Goal: Find specific page/section: Find specific page/section

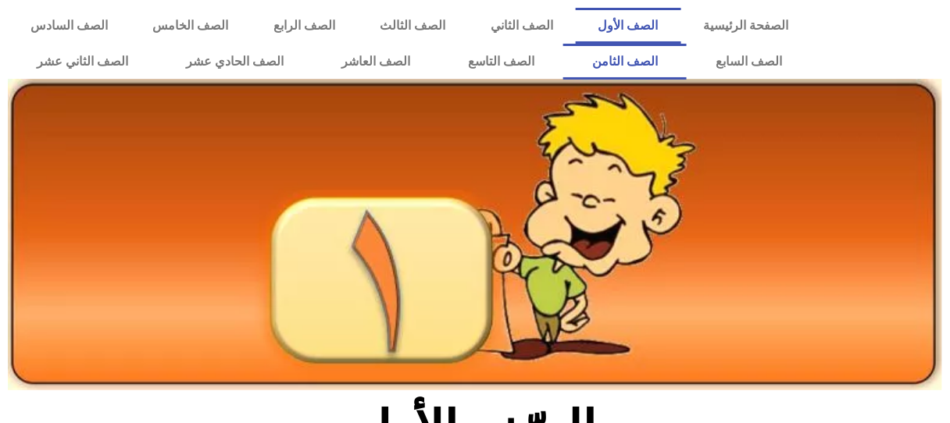
click at [563, 44] on link "الصف الثامن" at bounding box center [624, 62] width 123 height 36
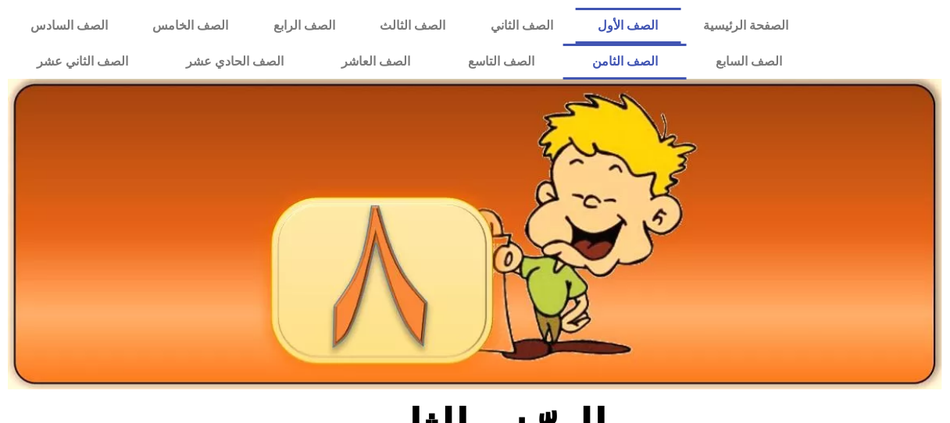
click at [663, 13] on link "الصف الأول" at bounding box center [628, 26] width 105 height 36
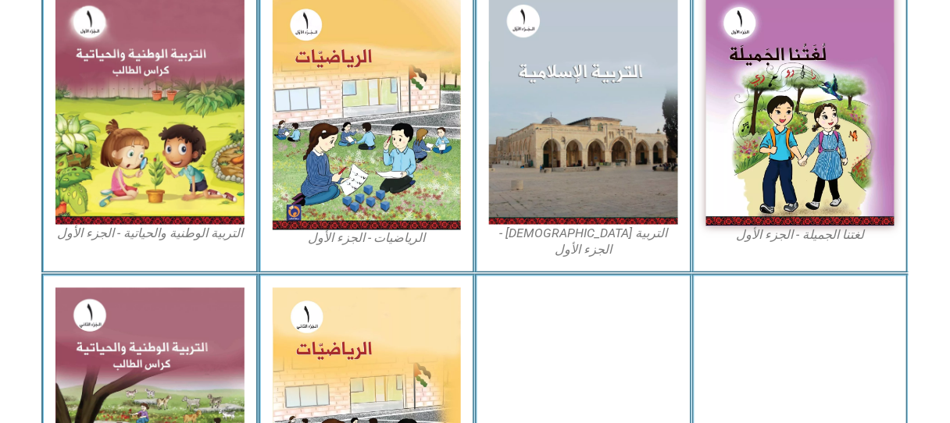
scroll to position [525, 0]
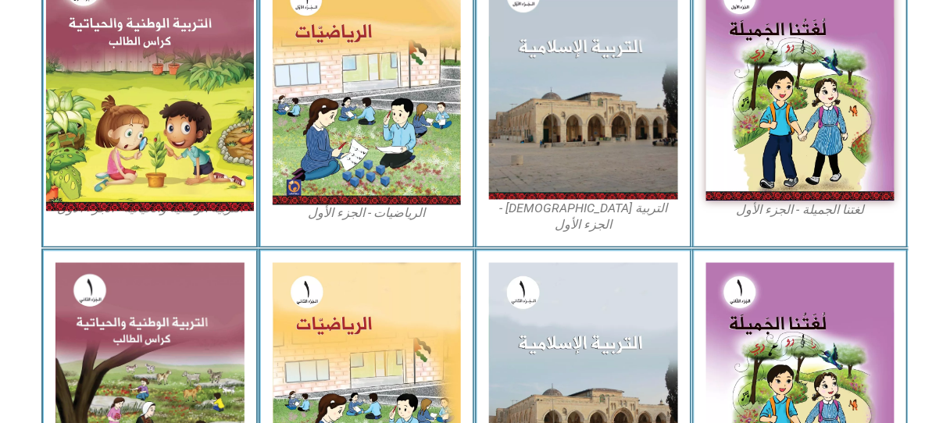
click at [194, 104] on img at bounding box center [150, 84] width 208 height 254
